Goal: Transaction & Acquisition: Purchase product/service

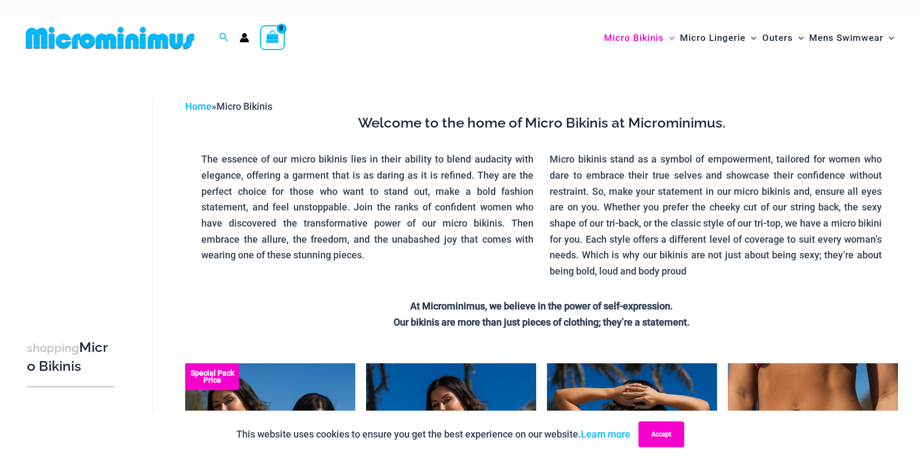
click at [653, 431] on button "Accept" at bounding box center [662, 435] width 46 height 26
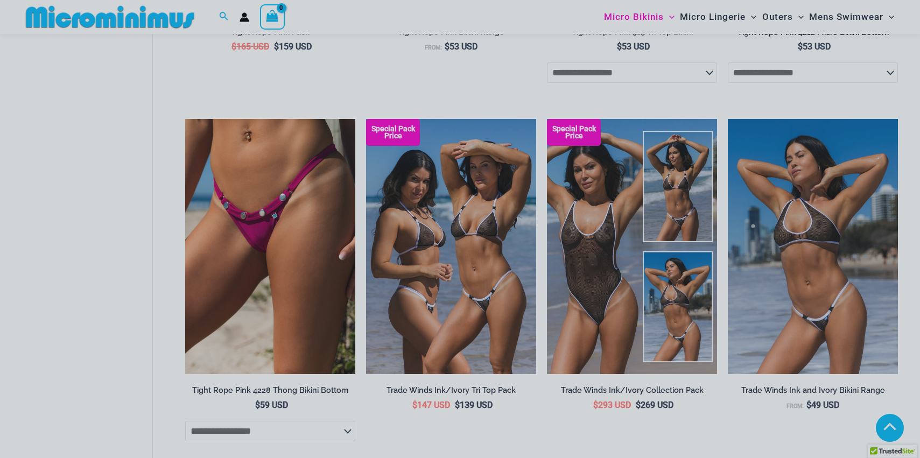
scroll to position [639, 0]
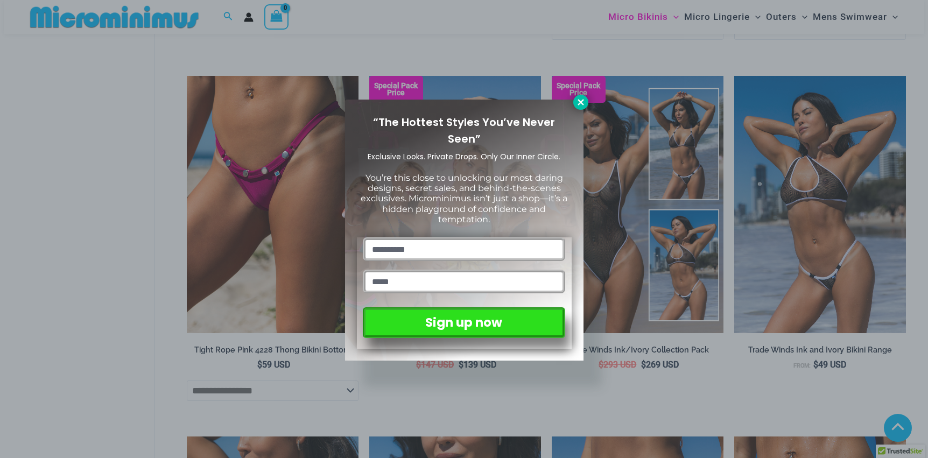
click at [581, 102] on icon at bounding box center [581, 102] width 6 height 6
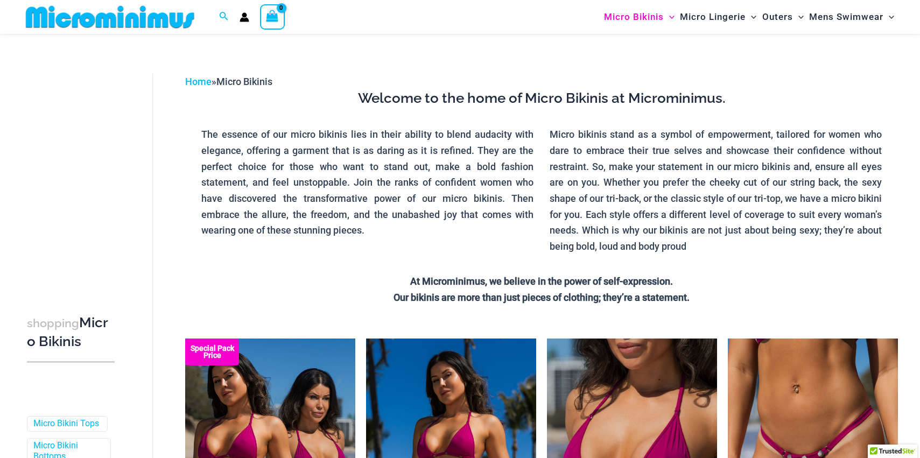
scroll to position [0, 0]
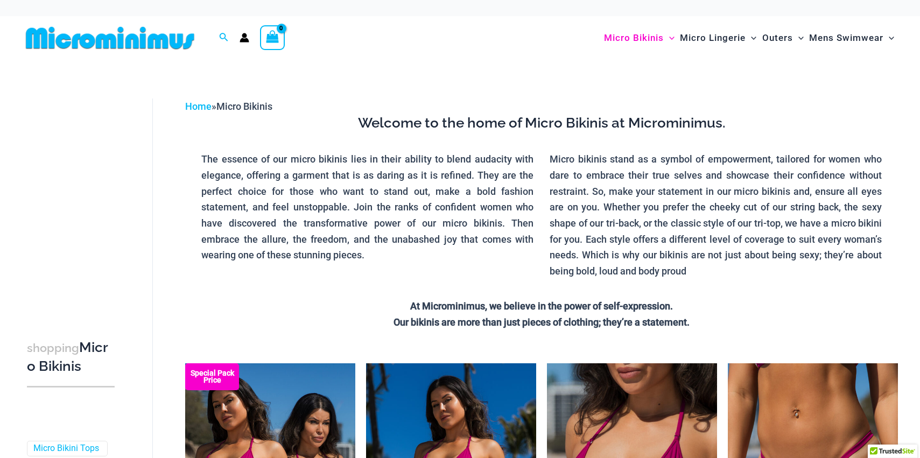
click at [246, 36] on circle "Account icon link" at bounding box center [244, 35] width 5 height 5
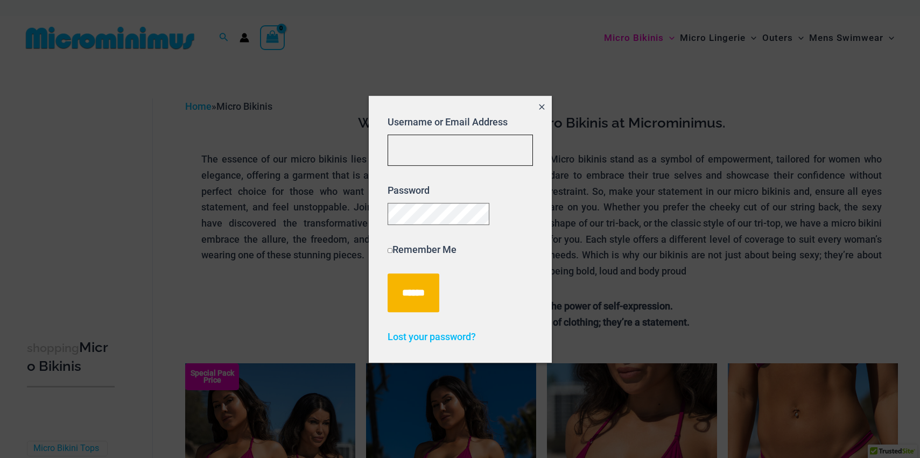
drag, startPoint x: 395, startPoint y: 153, endPoint x: 401, endPoint y: 149, distance: 7.3
click at [395, 153] on input "Username or Email Address" at bounding box center [460, 151] width 145 height 32
type input "**********"
click at [388, 274] on input "******" at bounding box center [414, 293] width 52 height 39
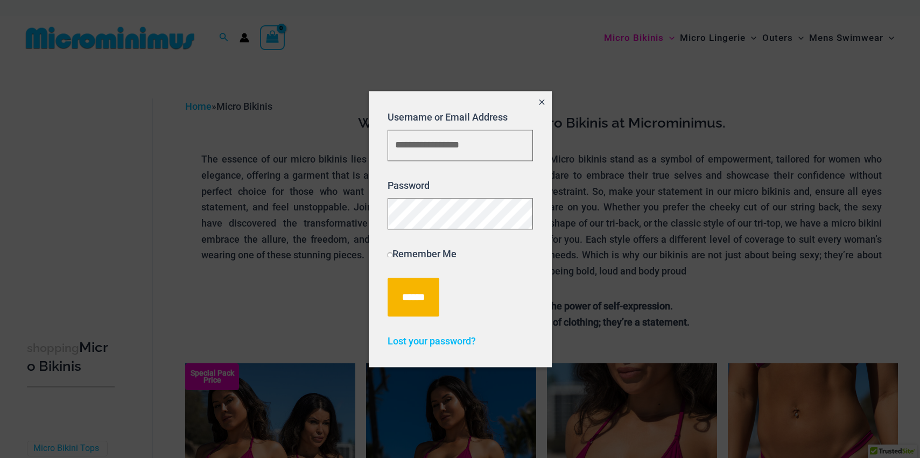
click at [541, 102] on icon "Close popup" at bounding box center [541, 101] width 9 height 9
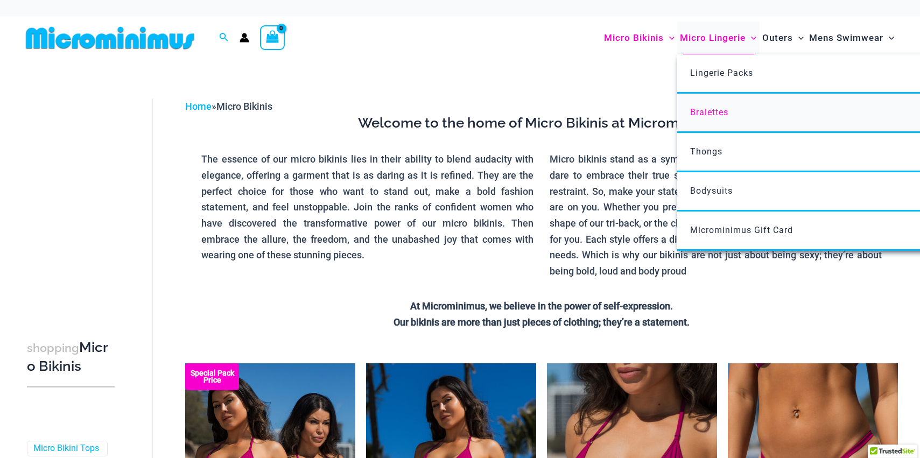
click at [712, 112] on span "Bralettes" at bounding box center [709, 112] width 38 height 10
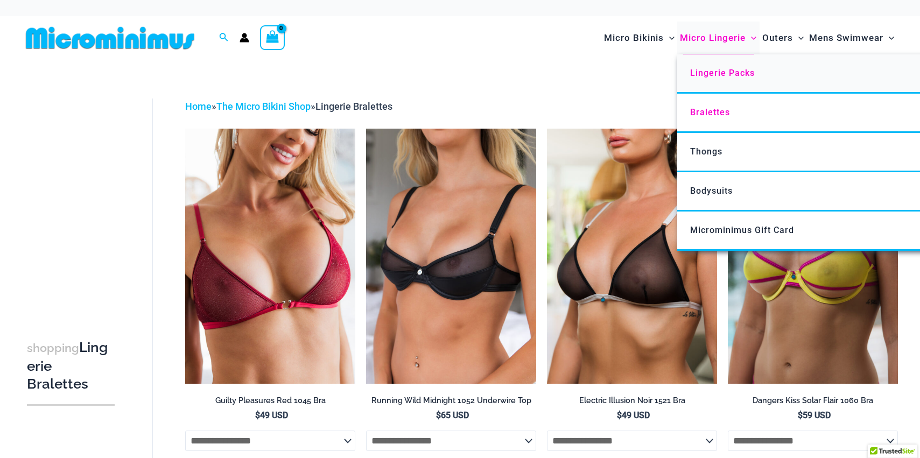
click at [729, 69] on span "Lingerie Packs" at bounding box center [722, 73] width 65 height 10
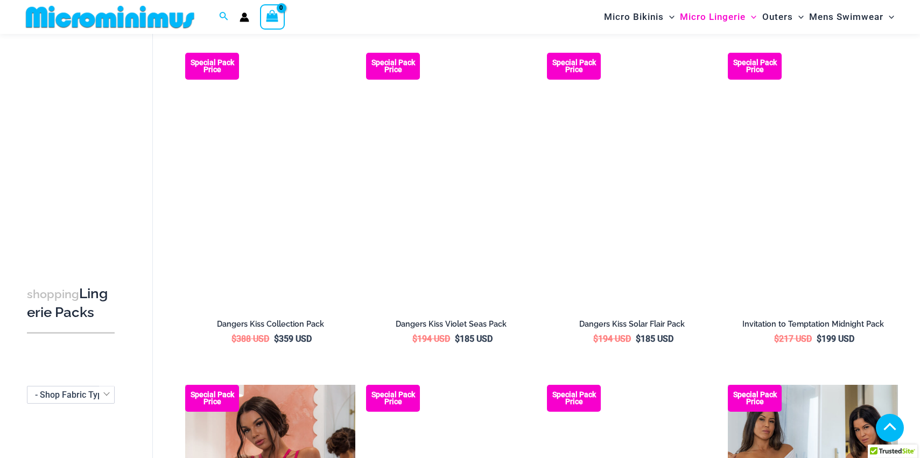
scroll to position [745, 0]
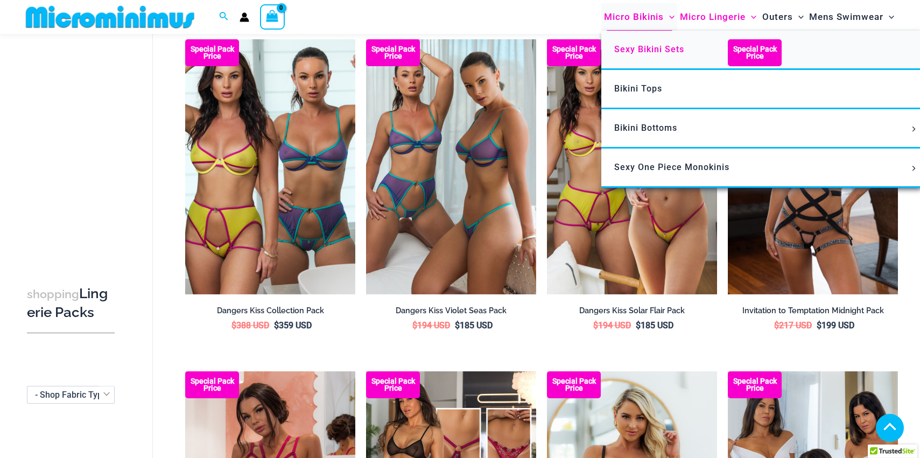
click at [638, 47] on span "Sexy Bikini Sets" at bounding box center [649, 49] width 70 height 10
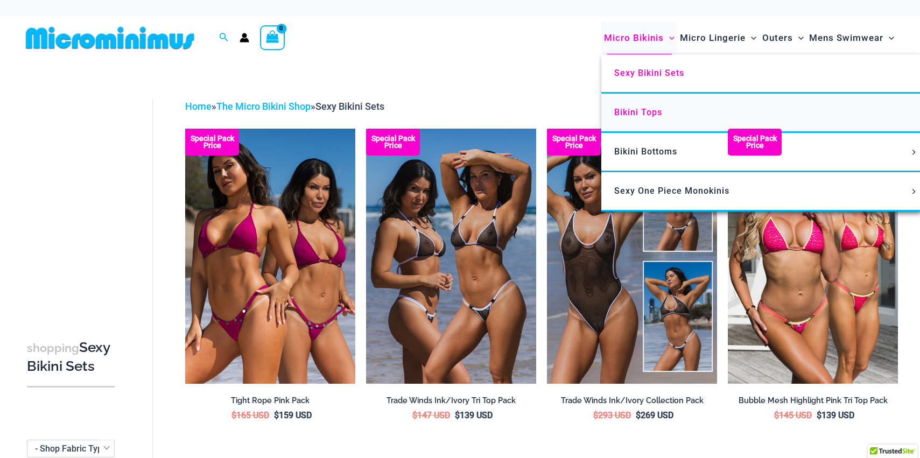
click at [638, 113] on span "Bikini Tops" at bounding box center [638, 112] width 48 height 10
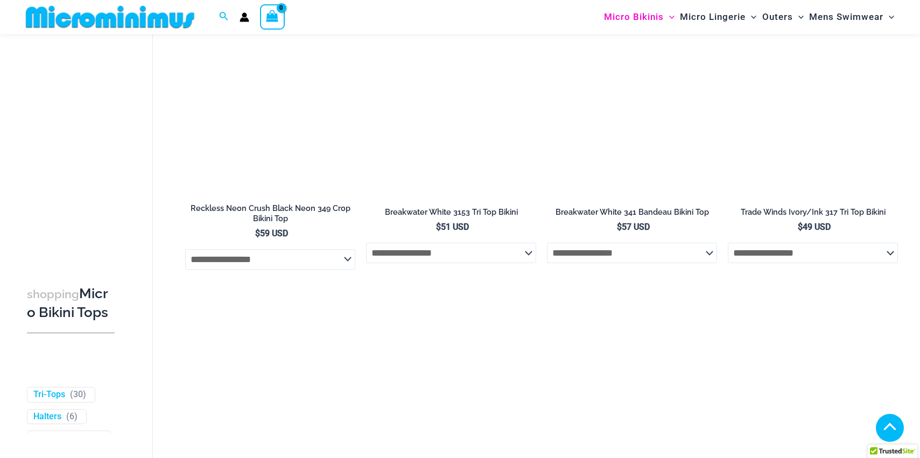
scroll to position [1555, 0]
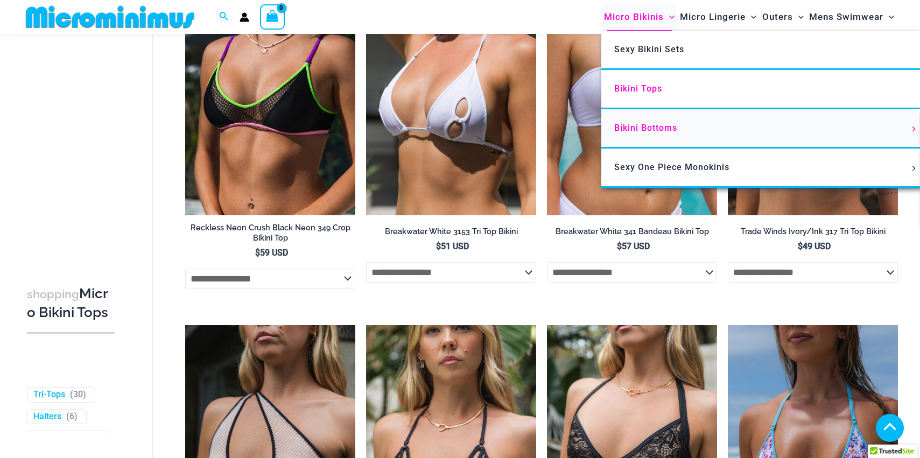
click at [660, 134] on link "Bikini Bottoms" at bounding box center [761, 128] width 320 height 39
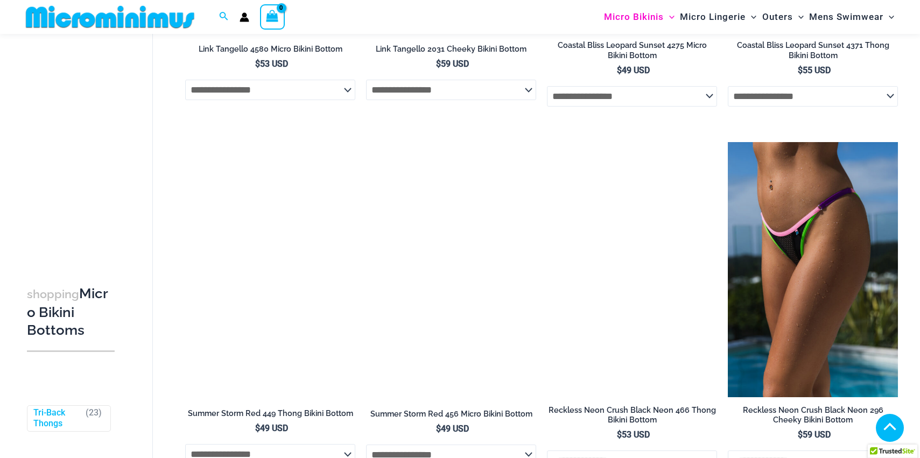
scroll to position [1556, 0]
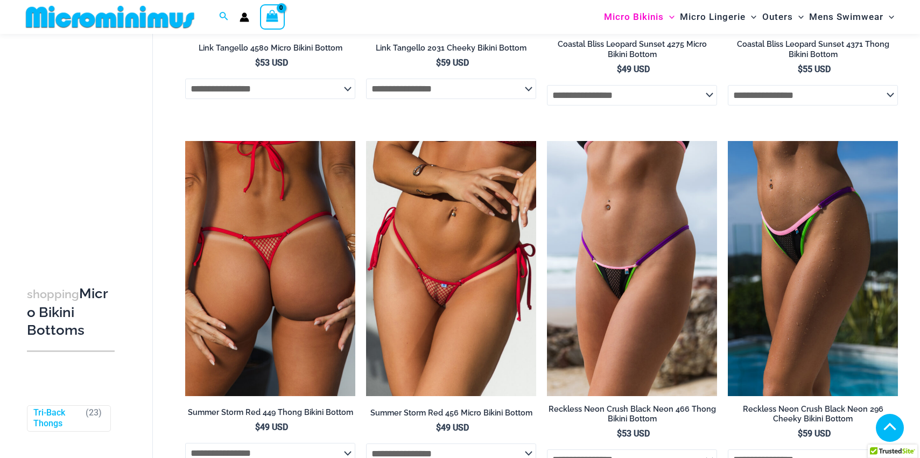
click at [282, 236] on img at bounding box center [270, 268] width 170 height 255
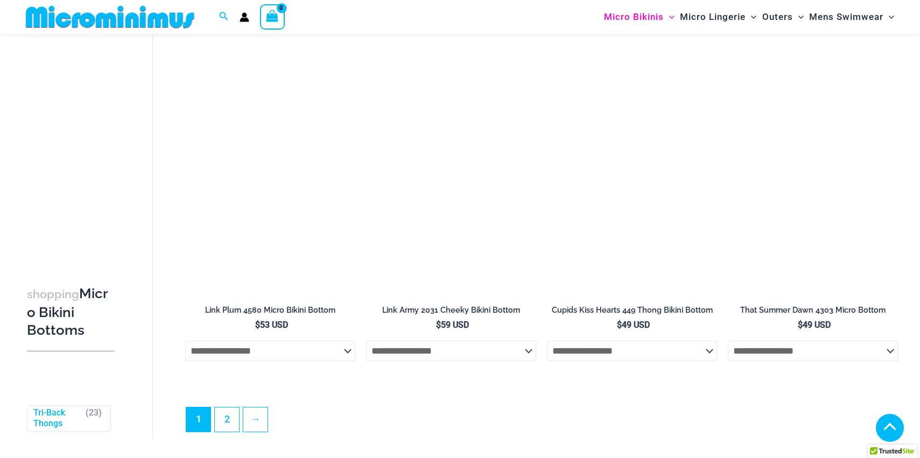
scroll to position [3387, 0]
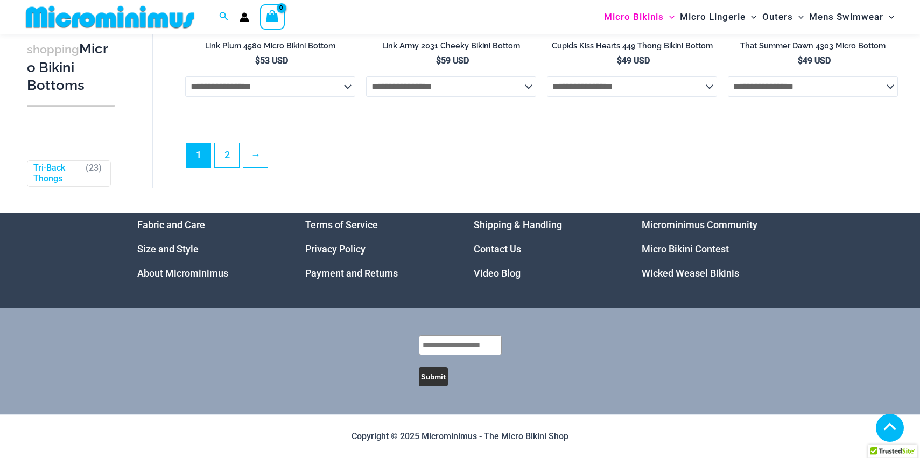
click at [716, 255] on link "Micro Bikini Contest" at bounding box center [685, 248] width 87 height 11
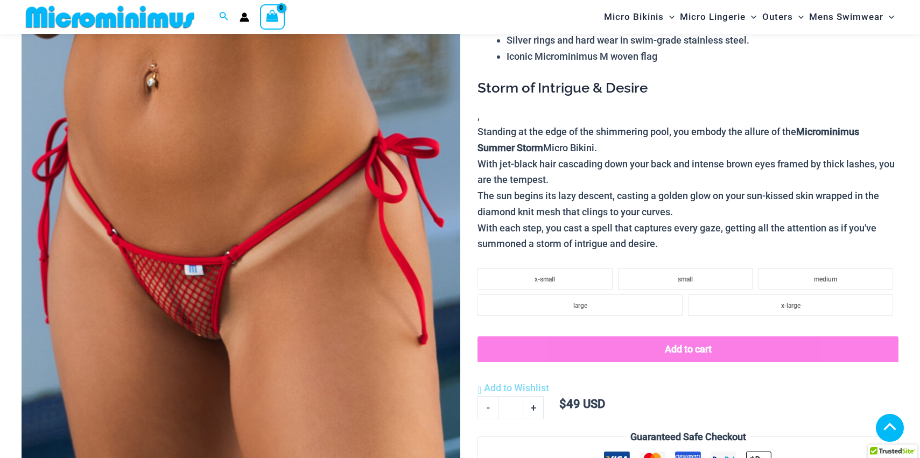
scroll to position [214, 0]
